Goal: Task Accomplishment & Management: Complete application form

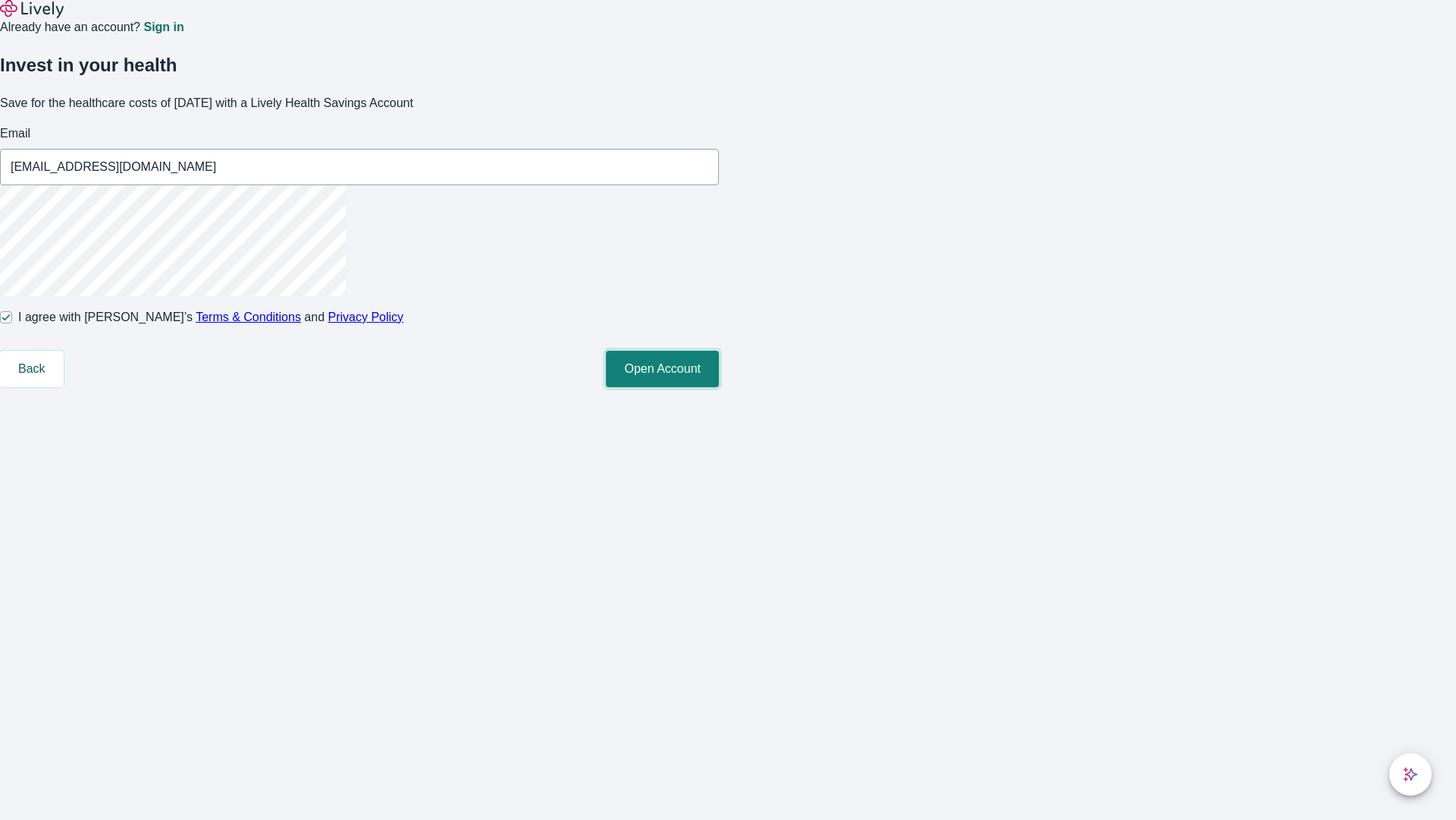
click at [719, 387] on button "Open Account" at bounding box center [663, 369] width 113 height 36
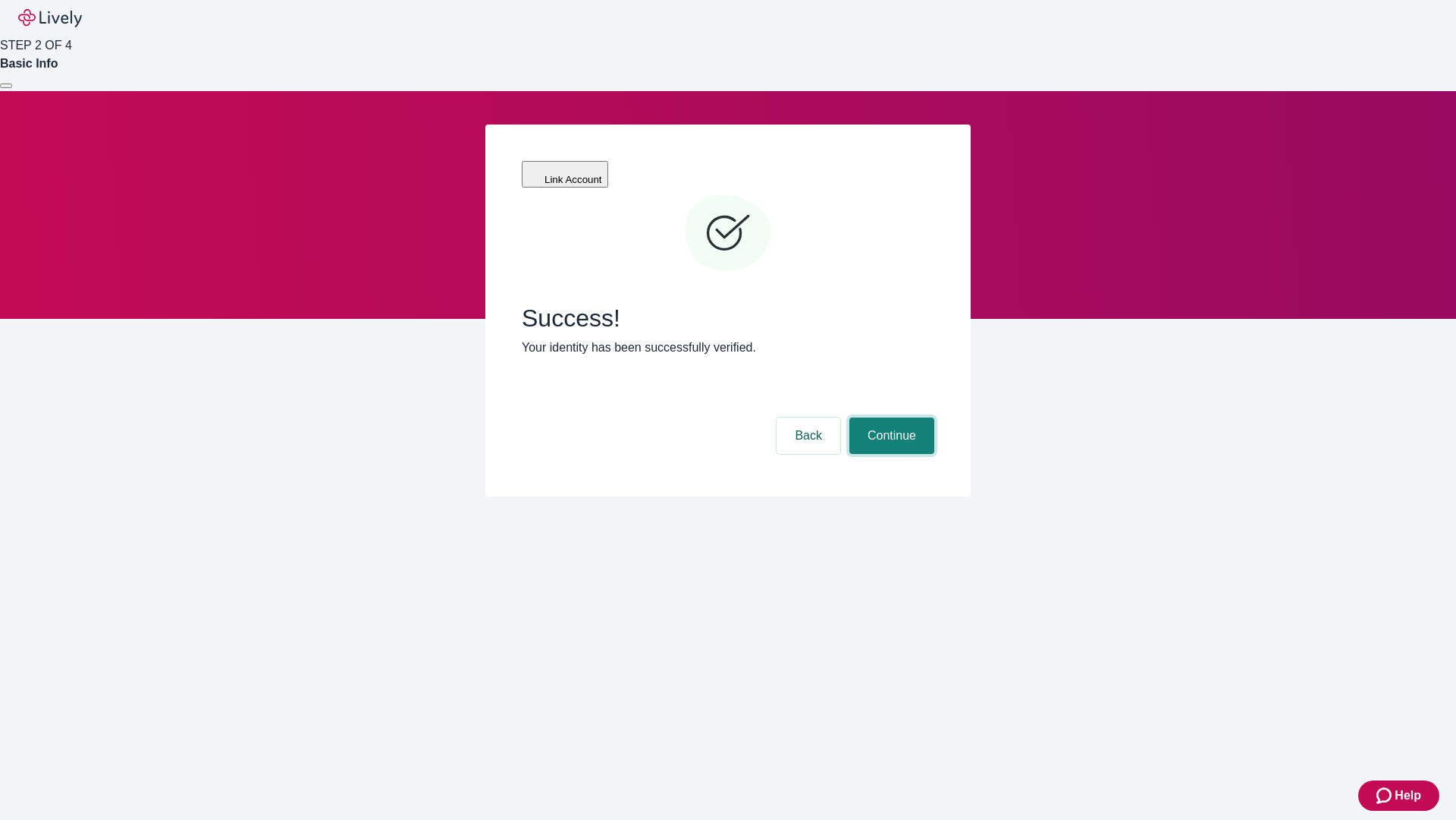
click at [890, 417] on button "Continue" at bounding box center [892, 435] width 85 height 36
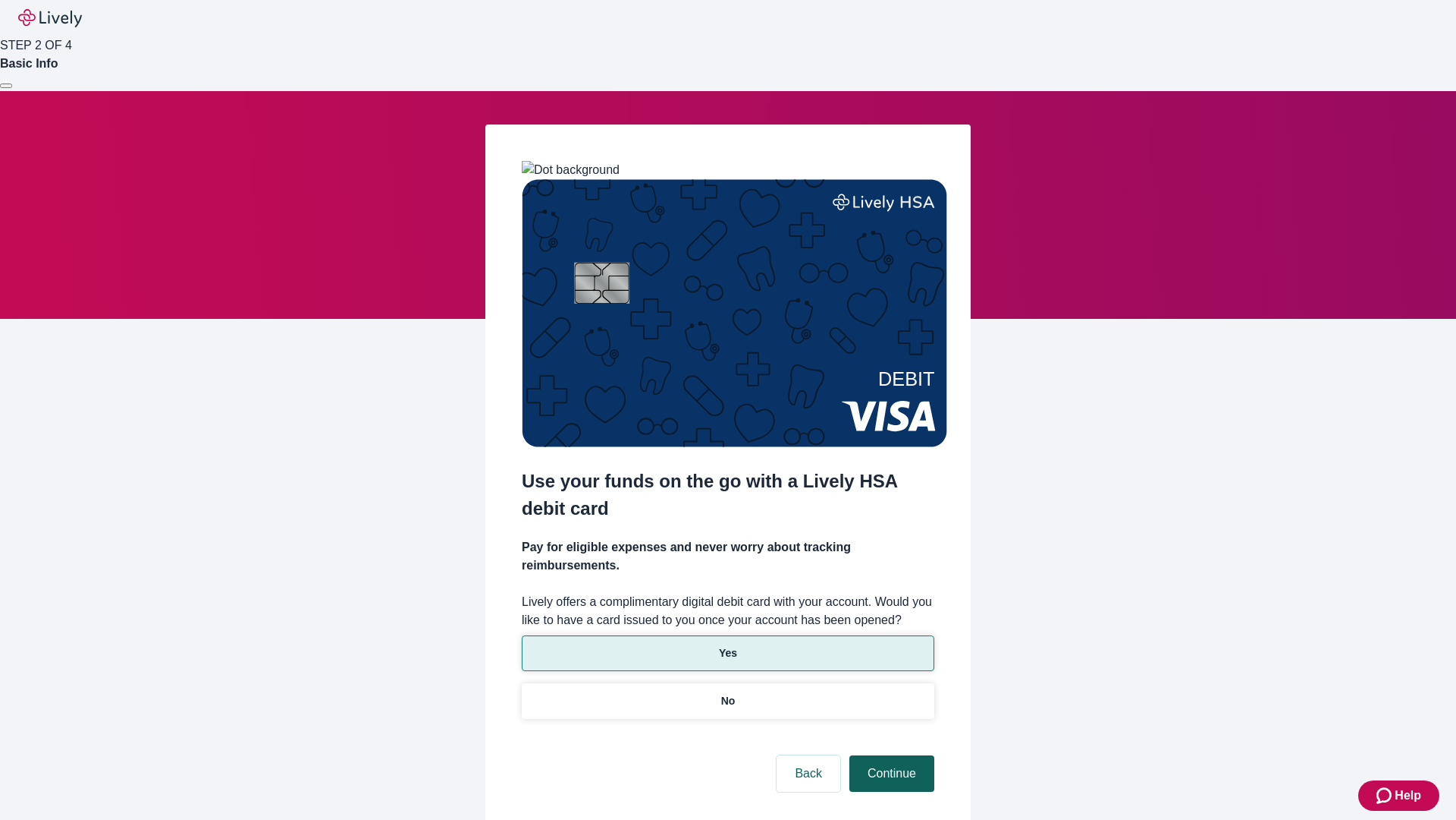
click at [727, 693] on p "No" at bounding box center [728, 701] width 15 height 16
click at [890, 755] on button "Continue" at bounding box center [892, 772] width 85 height 36
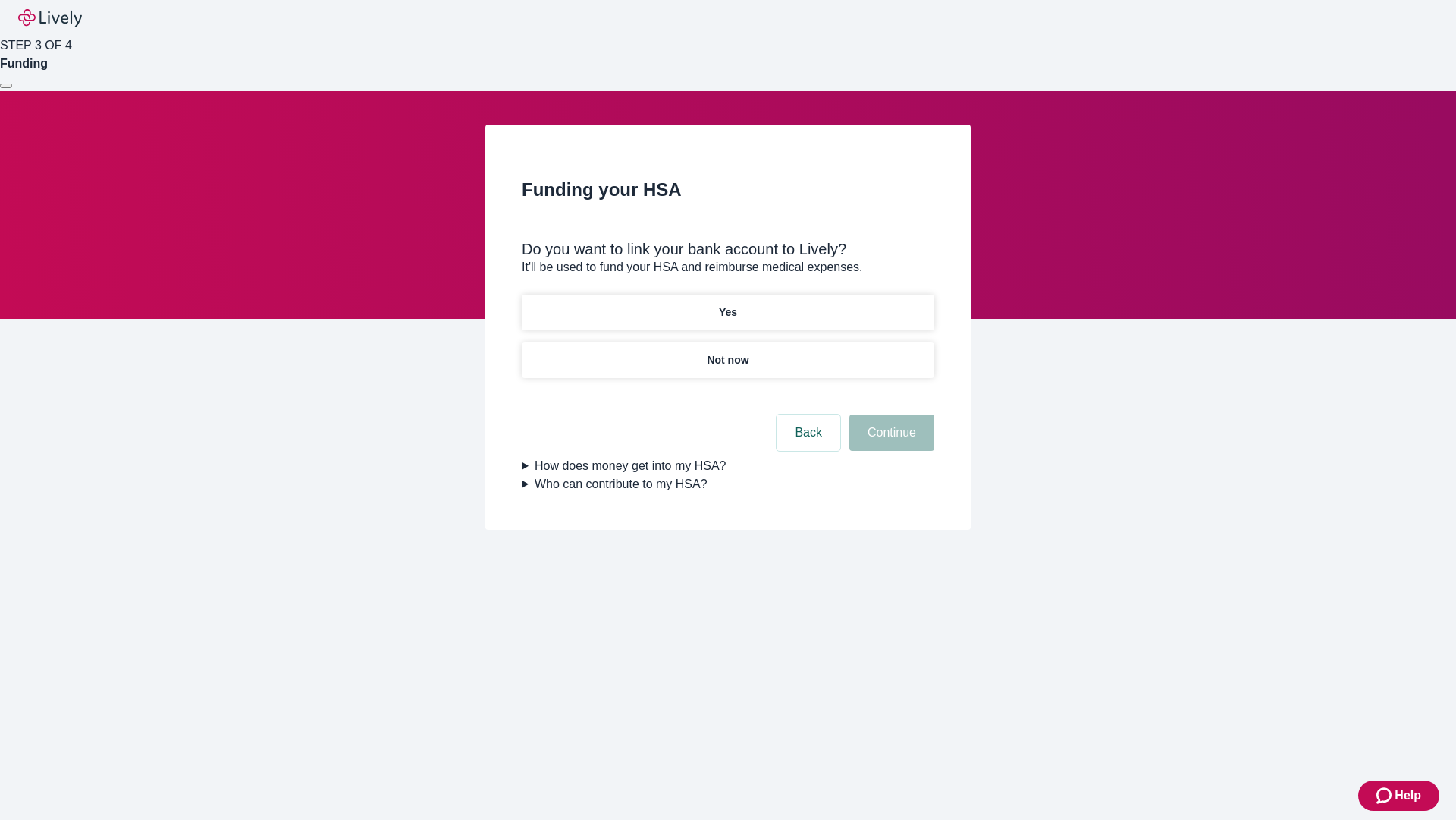
click at [727, 304] on p "Yes" at bounding box center [728, 312] width 19 height 16
click at [890, 414] on button "Continue" at bounding box center [892, 432] width 85 height 36
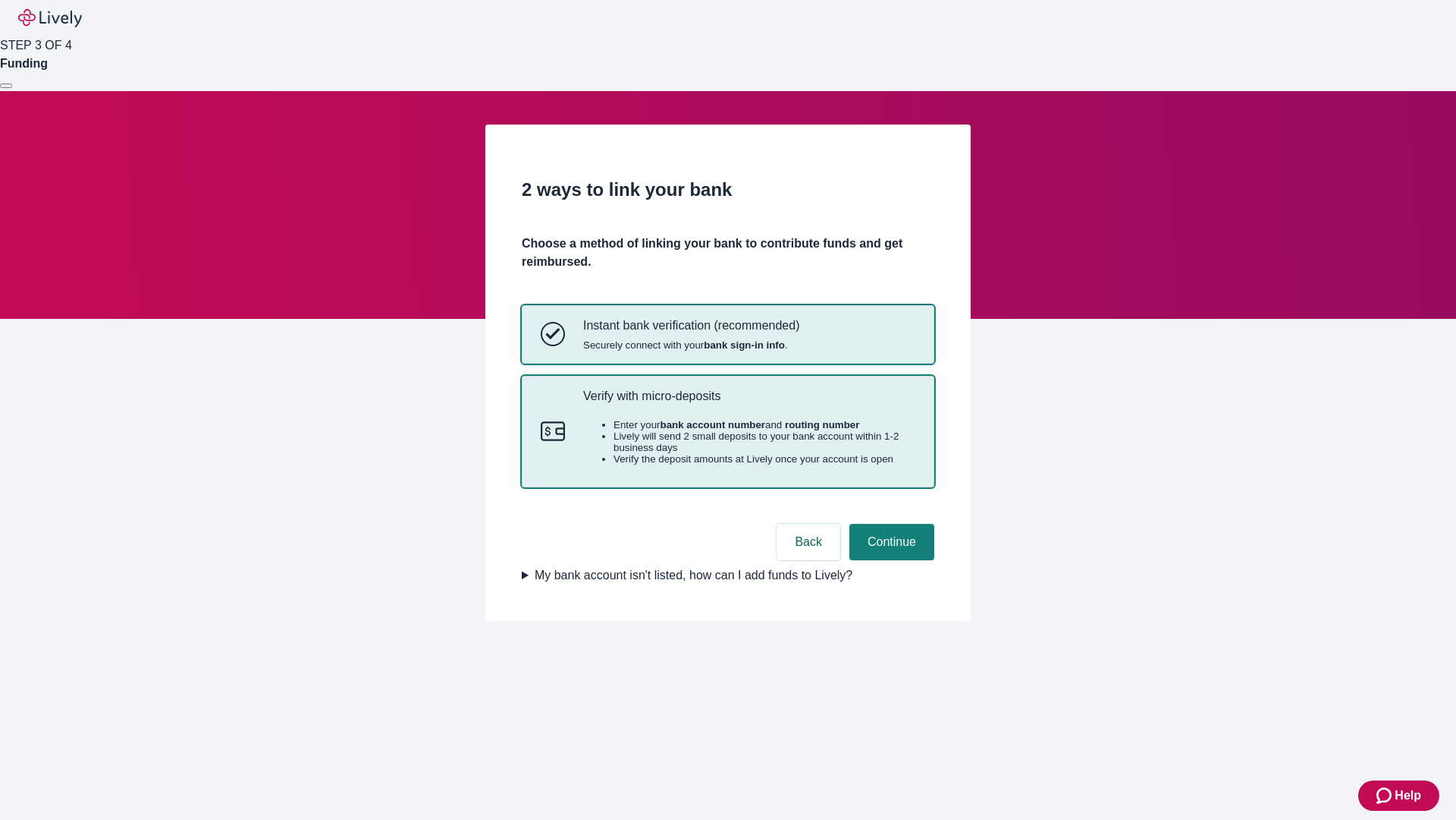
click at [748, 403] on p "Verify with micro-deposits" at bounding box center [749, 395] width 332 height 15
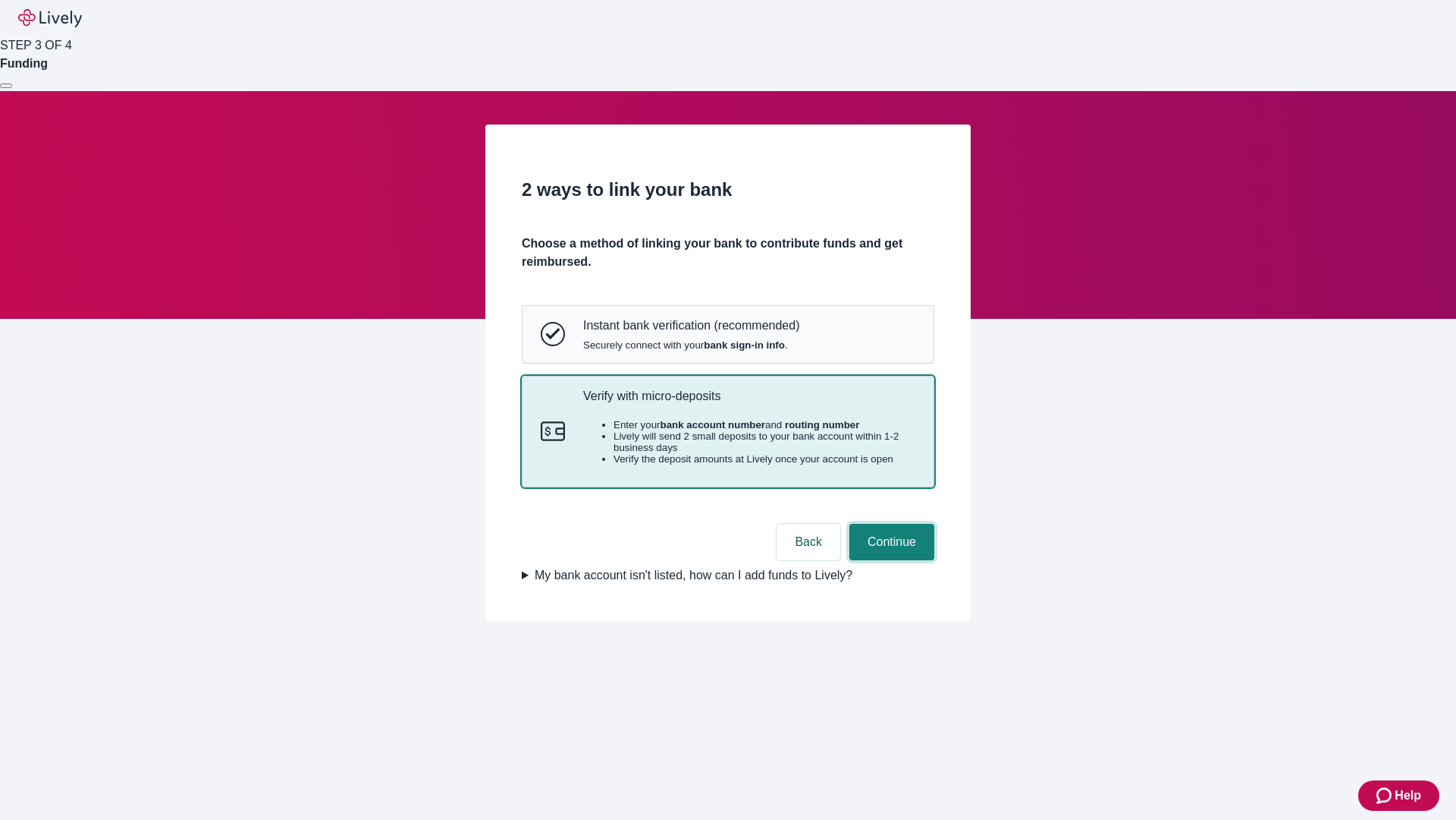
click at [890, 560] on button "Continue" at bounding box center [892, 541] width 85 height 36
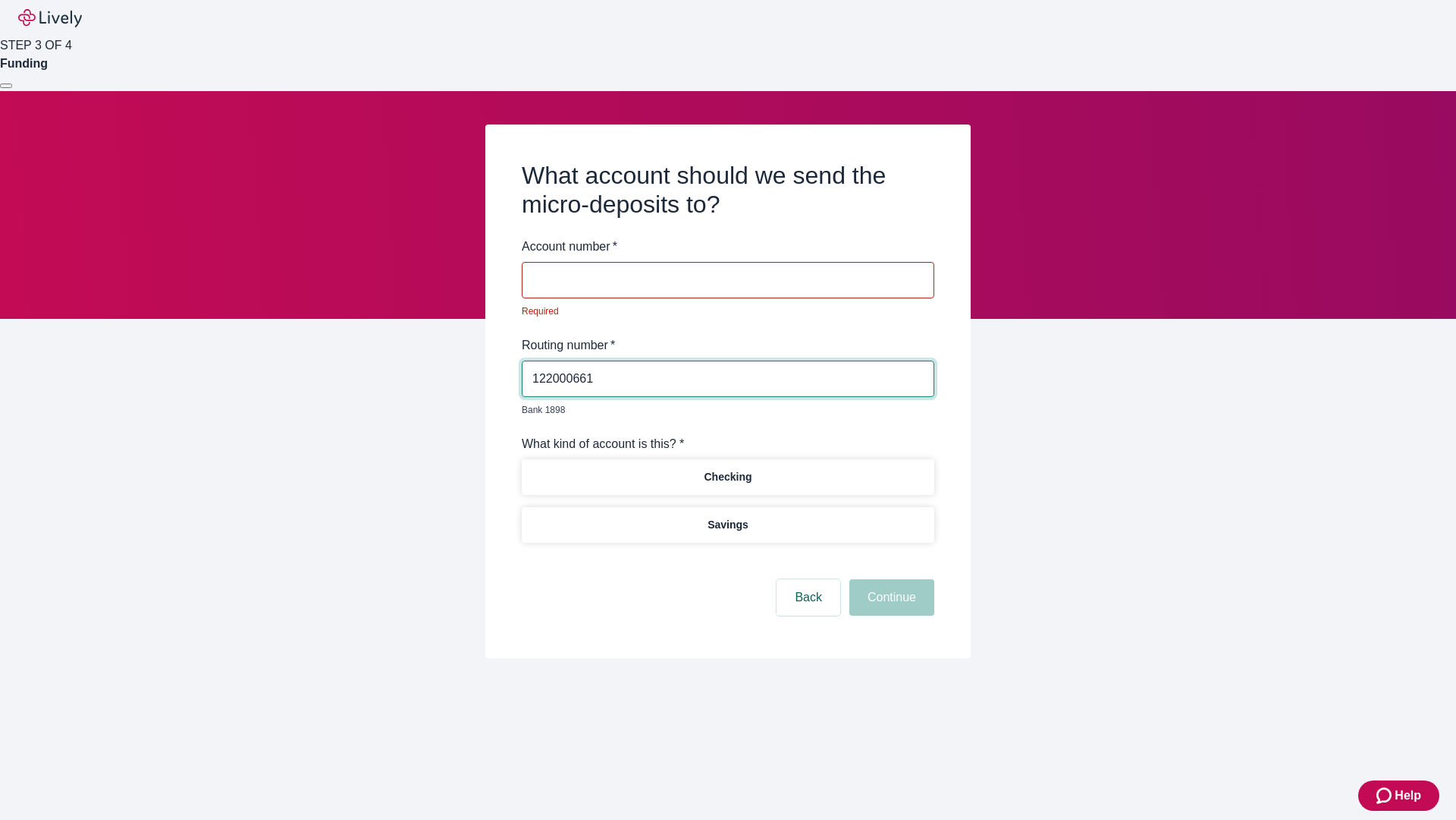
type input "122000661"
type input "869383"
